Goal: Navigation & Orientation: Find specific page/section

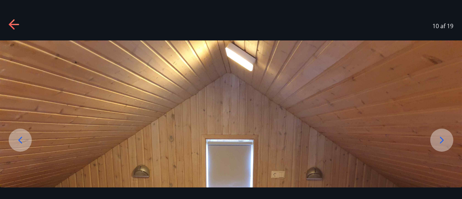
scroll to position [142, 0]
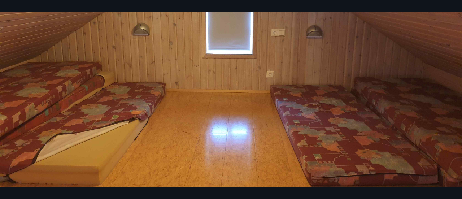
click at [286, 91] on img at bounding box center [231, 72] width 462 height 346
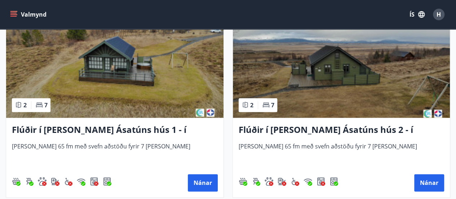
scroll to position [343, 0]
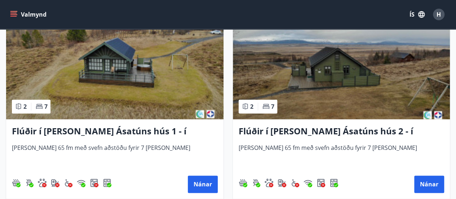
click at [138, 66] on img at bounding box center [114, 73] width 217 height 91
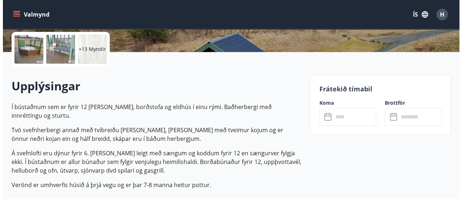
scroll to position [165, 0]
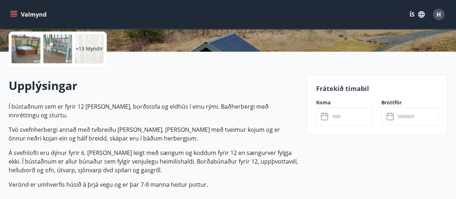
click at [23, 44] on div at bounding box center [26, 48] width 29 height 29
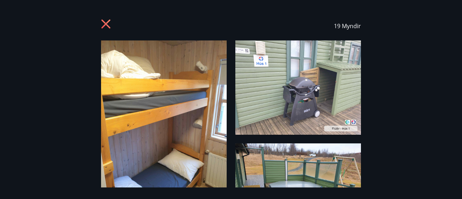
click at [180, 104] on img at bounding box center [163, 123] width 125 height 167
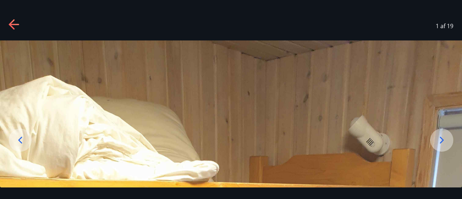
click at [445, 144] on icon at bounding box center [442, 140] width 12 height 12
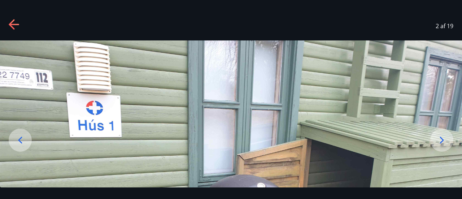
click at [440, 134] on icon at bounding box center [442, 140] width 12 height 12
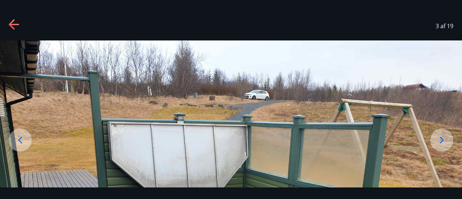
click at [447, 138] on div at bounding box center [441, 139] width 23 height 23
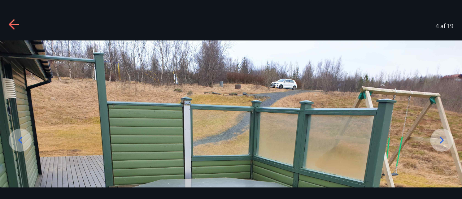
click at [447, 138] on div at bounding box center [441, 139] width 23 height 23
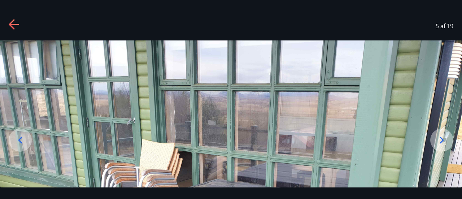
click at [447, 138] on div at bounding box center [441, 139] width 23 height 23
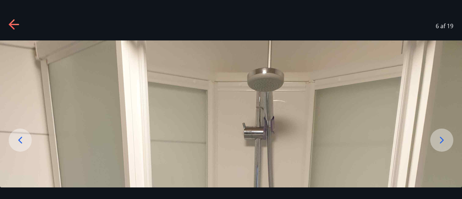
click at [447, 138] on div at bounding box center [441, 139] width 23 height 23
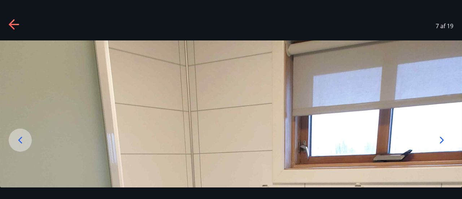
click at [447, 138] on div at bounding box center [441, 139] width 23 height 23
